Goal: Transaction & Acquisition: Purchase product/service

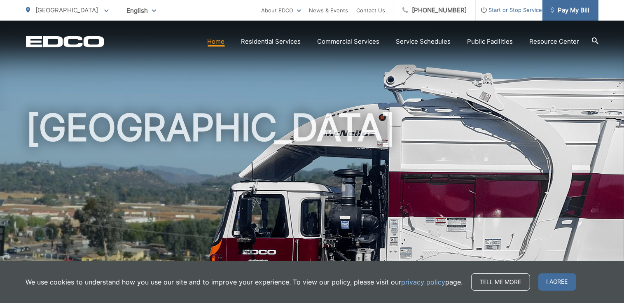
click at [577, 8] on span "Pay My Bill" at bounding box center [570, 10] width 39 height 10
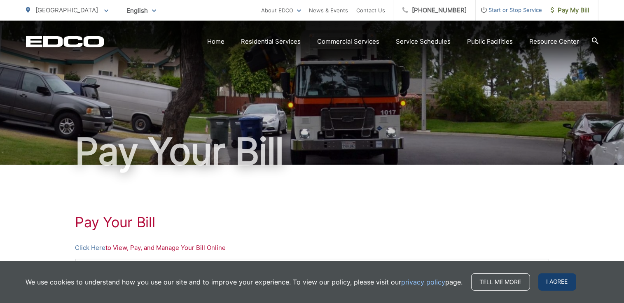
click at [551, 280] on span "I agree" at bounding box center [558, 282] width 38 height 17
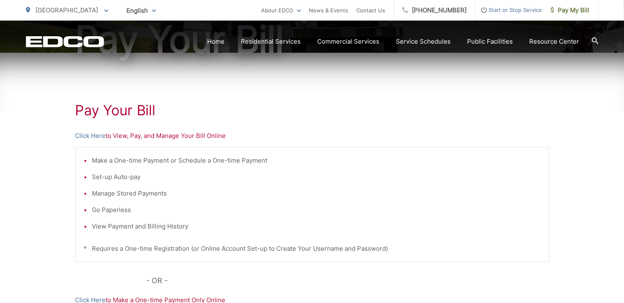
scroll to position [127, 0]
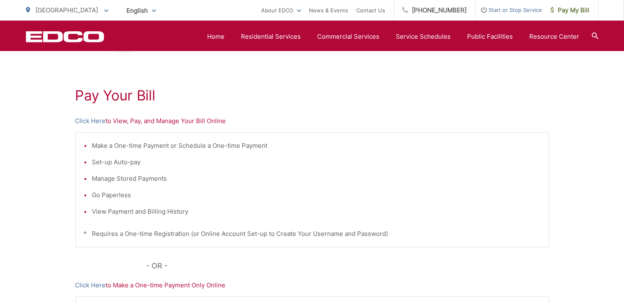
click at [151, 119] on p "Click Here to View, Pay, and Manage Your Bill Online" at bounding box center [312, 121] width 474 height 10
click at [97, 123] on link "Click Here" at bounding box center [90, 121] width 30 height 10
click at [90, 119] on link "Click Here" at bounding box center [90, 121] width 30 height 10
click at [157, 284] on p "Click Here to Make a One-time Payment Only Online" at bounding box center [312, 286] width 474 height 10
click at [80, 285] on link "Click Here" at bounding box center [90, 286] width 30 height 10
